Goal: Use online tool/utility: Utilize a website feature to perform a specific function

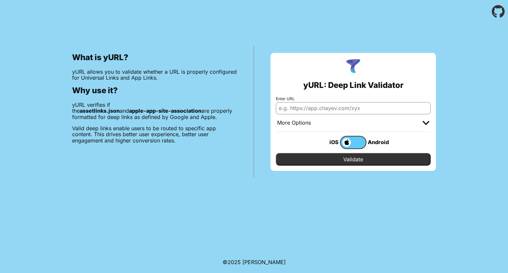
click at [325, 109] on input "Enter URL" at bounding box center [353, 108] width 155 height 12
paste input "[URL][DOMAIN_NAME]"
type input "[URL][DOMAIN_NAME]"
click at [363, 159] on input "Validate" at bounding box center [353, 159] width 155 height 13
